Goal: Transaction & Acquisition: Purchase product/service

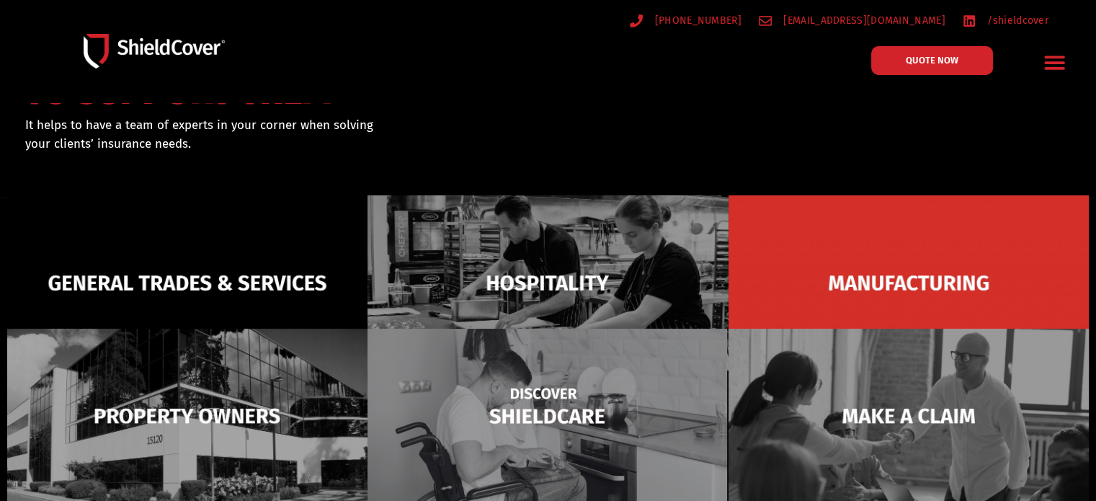
scroll to position [216, 0]
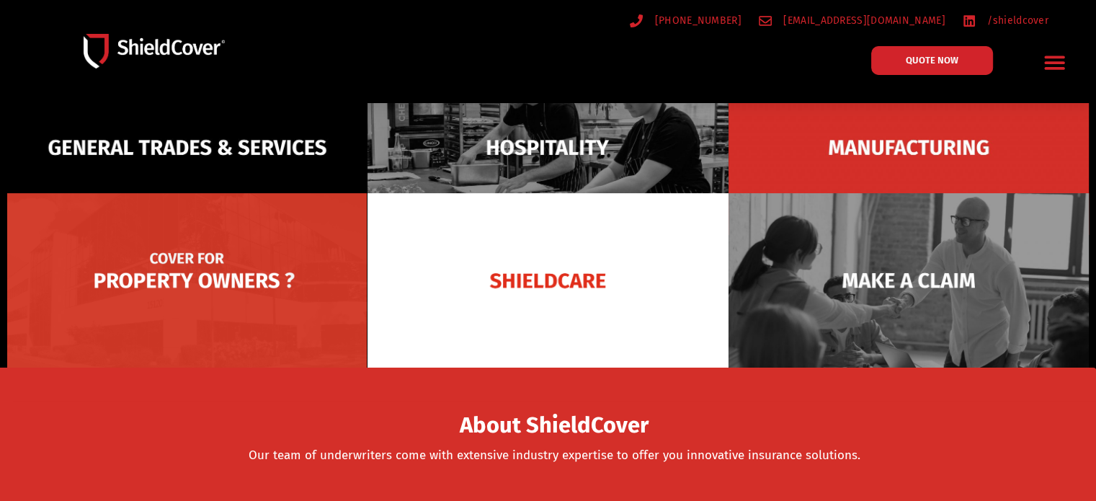
click at [233, 279] on img at bounding box center [187, 280] width 360 height 175
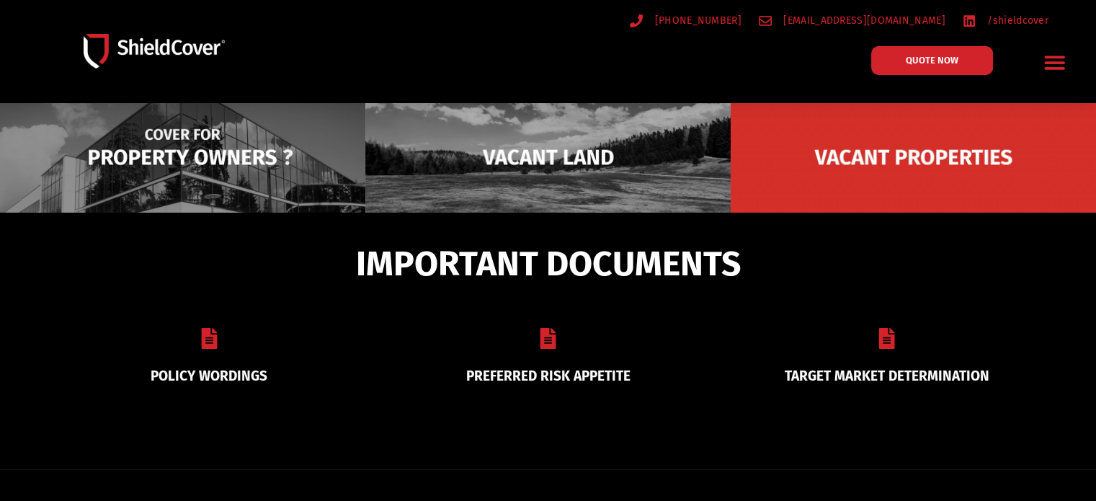
click at [239, 142] on img at bounding box center [182, 156] width 365 height 177
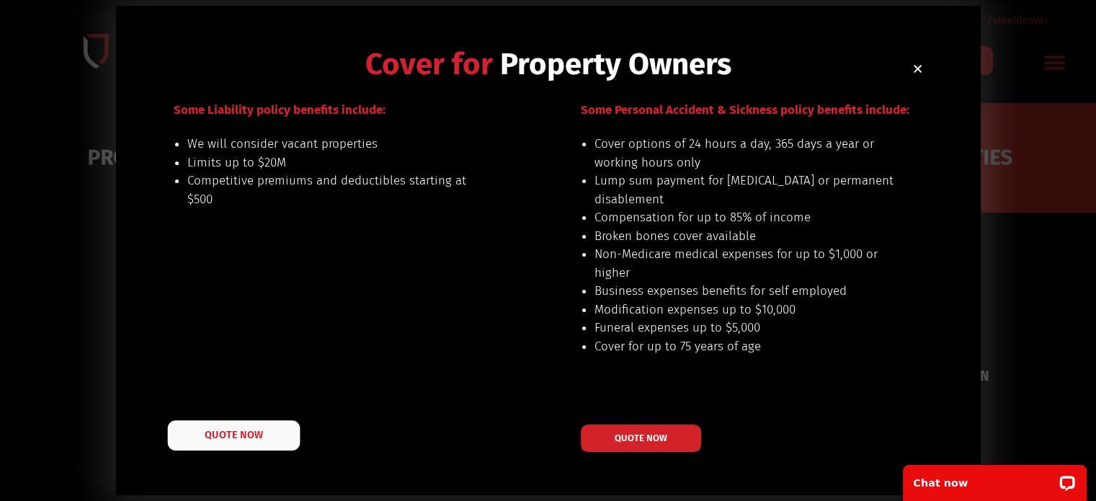
click at [233, 439] on span "QUOTE NOW" at bounding box center [234, 434] width 58 height 10
